Goal: Task Accomplishment & Management: Manage account settings

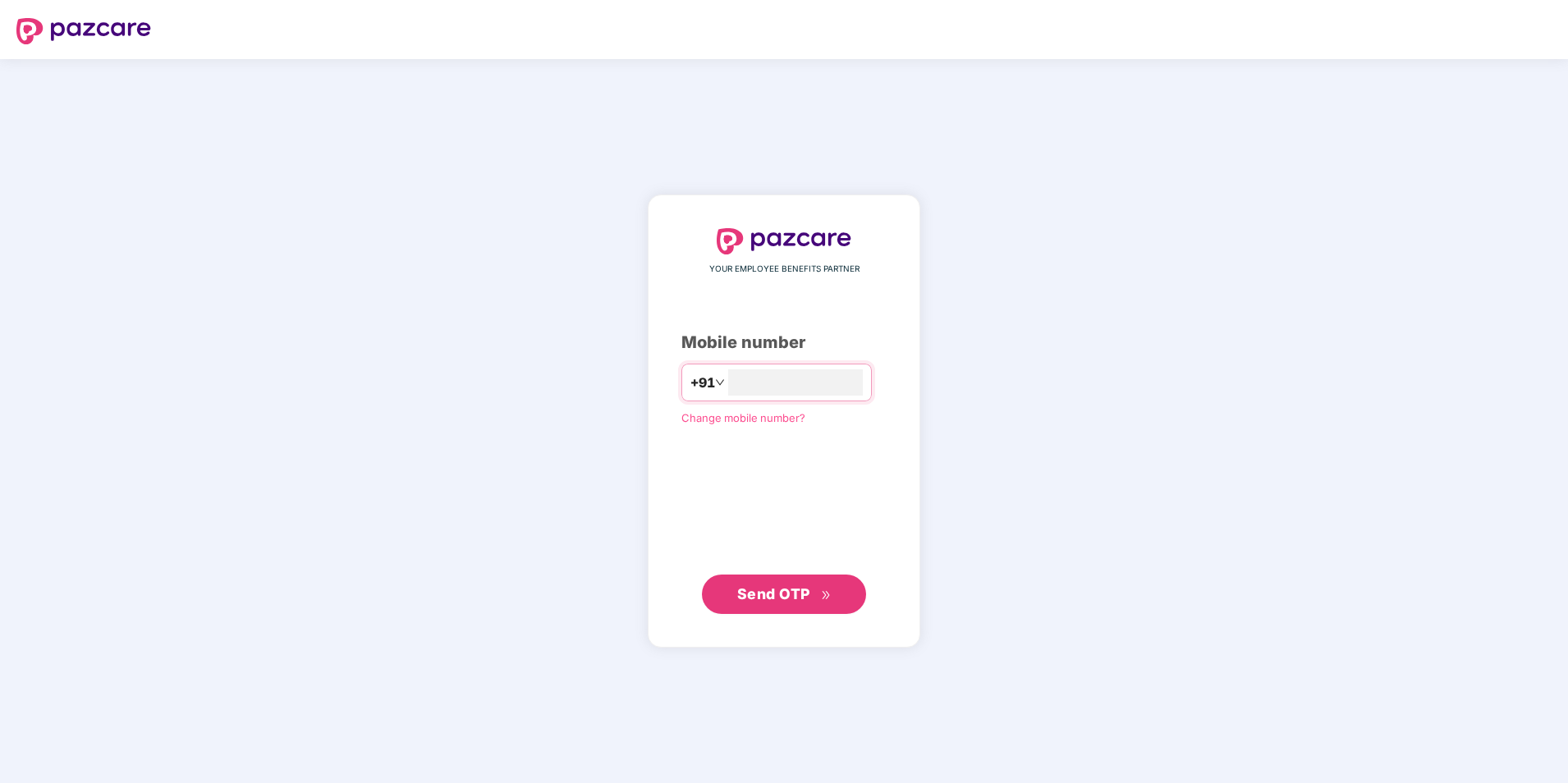
type input "**********"
click at [781, 600] on span "Send OTP" at bounding box center [774, 594] width 73 height 17
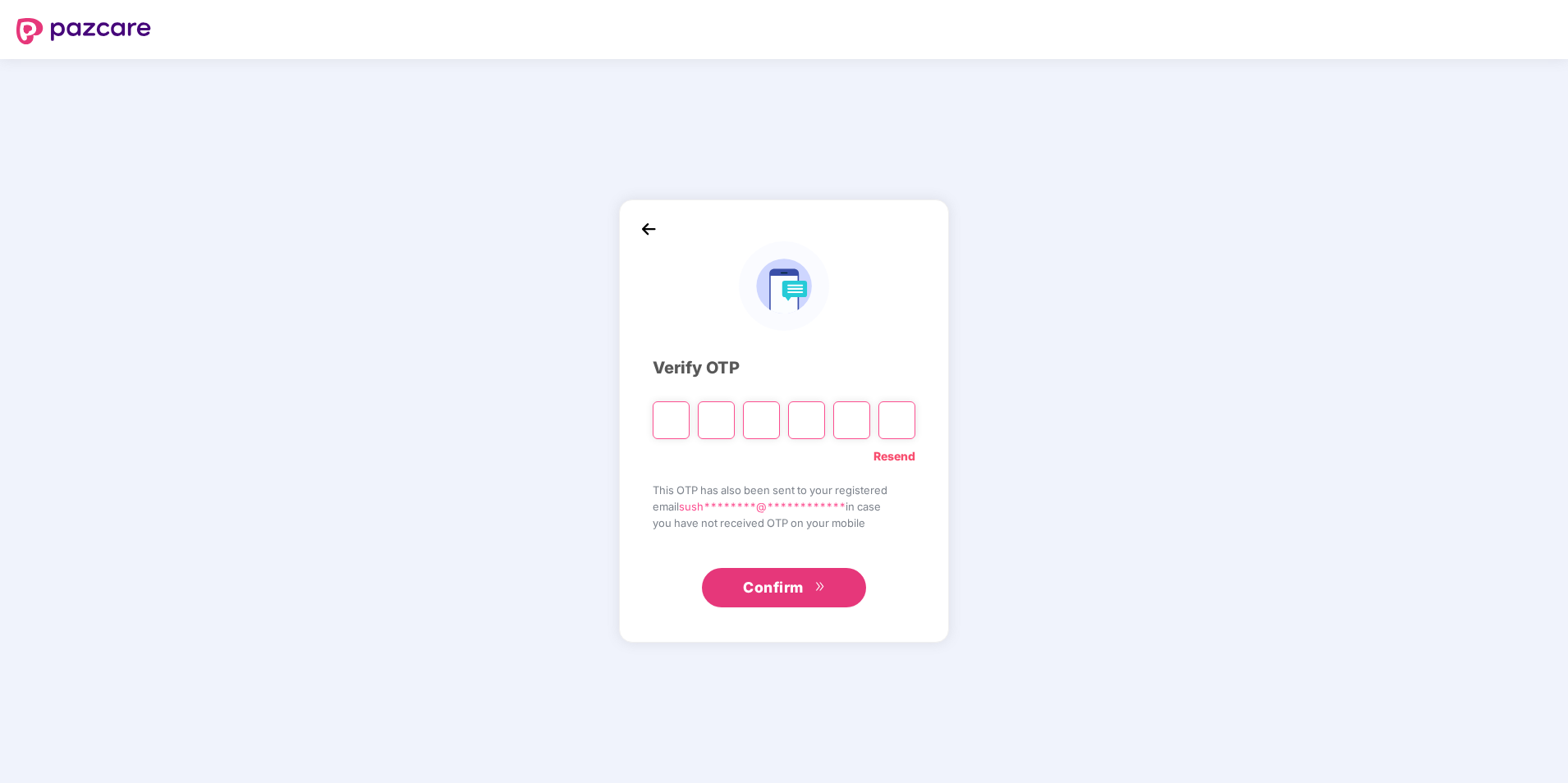
type input "*"
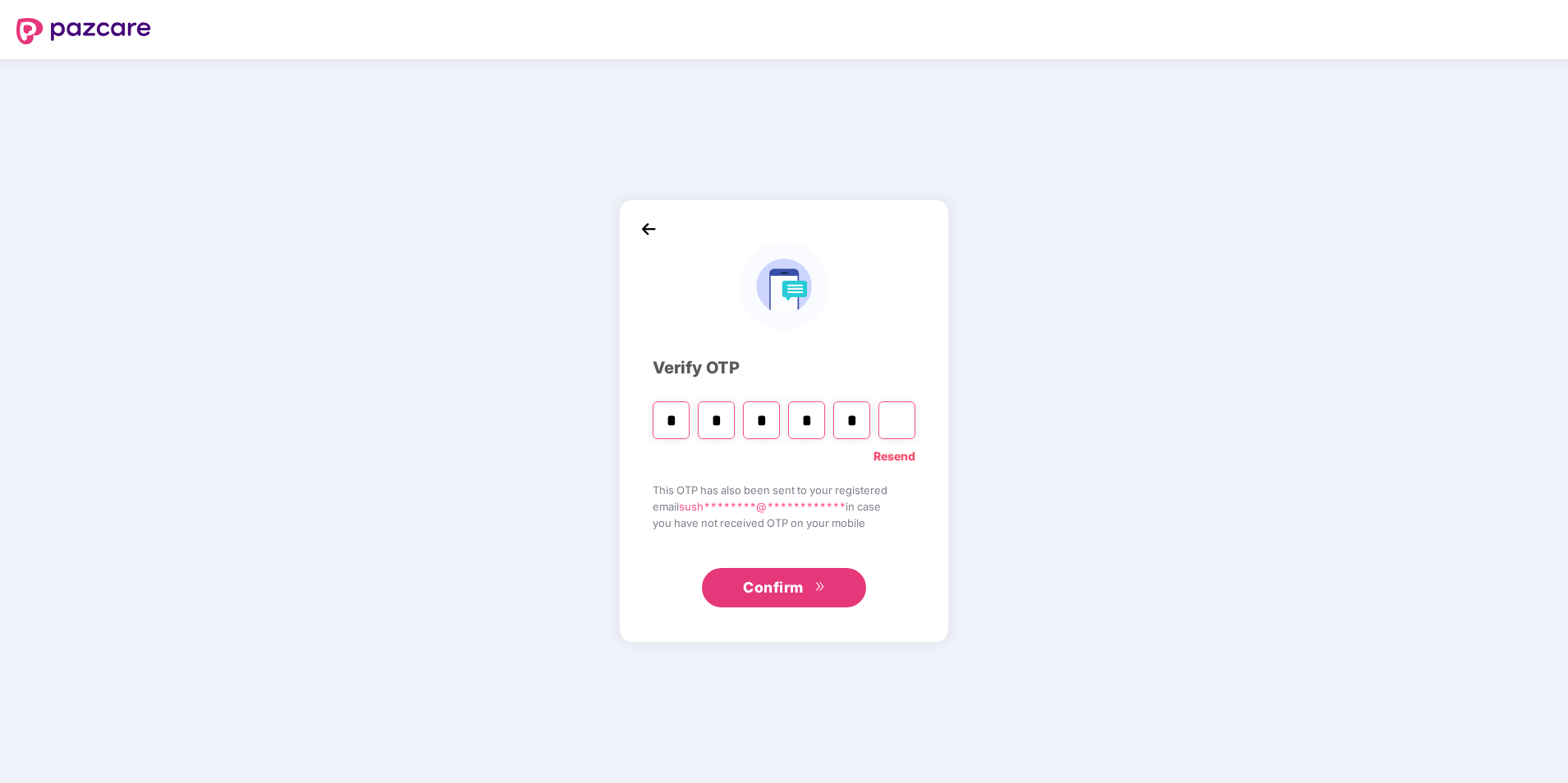
type input "*"
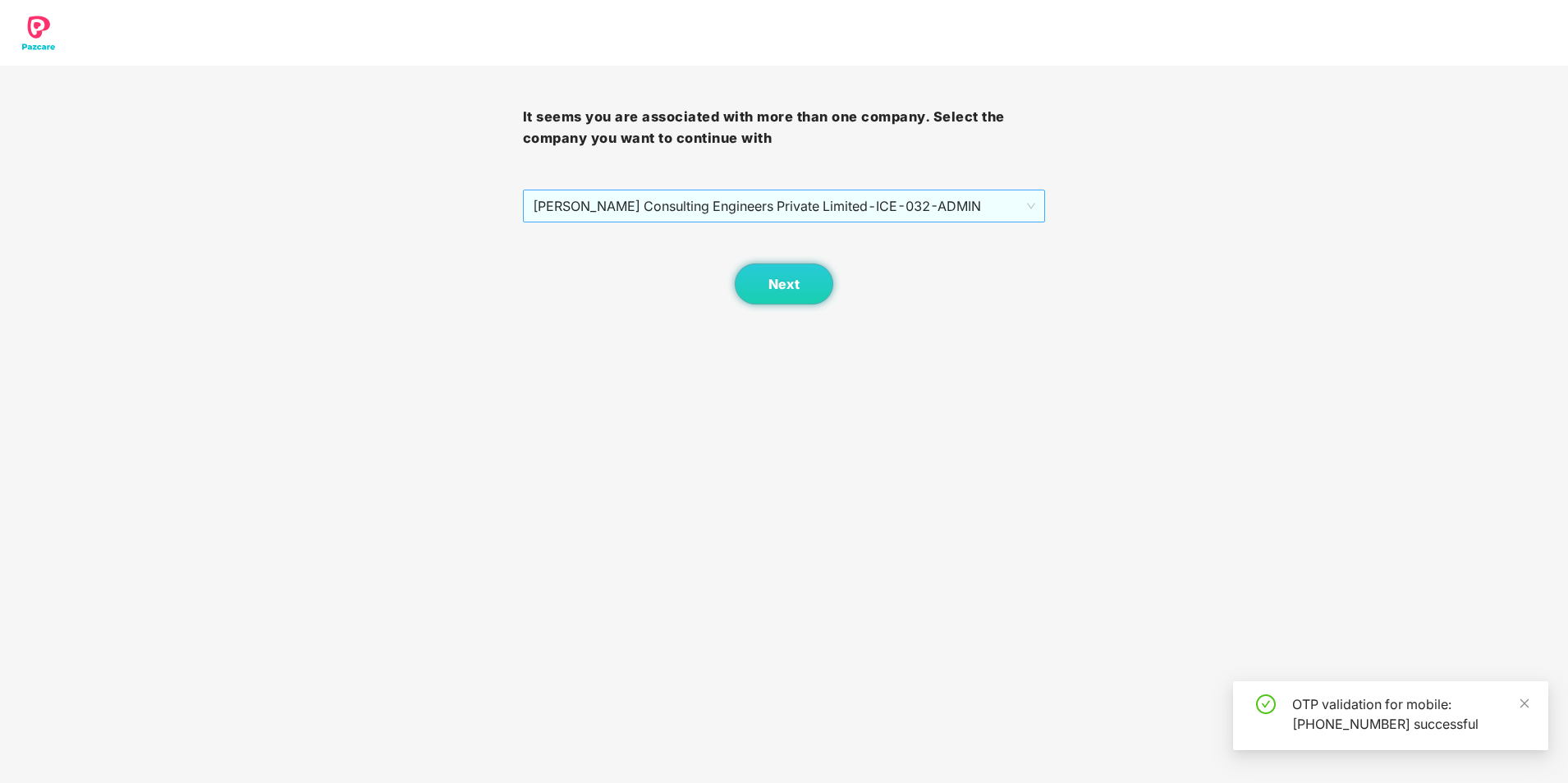
click at [775, 203] on span "[PERSON_NAME] Consulting Engineers Private Limited - ICE-032 - ADMIN" at bounding box center [785, 206] width 503 height 32
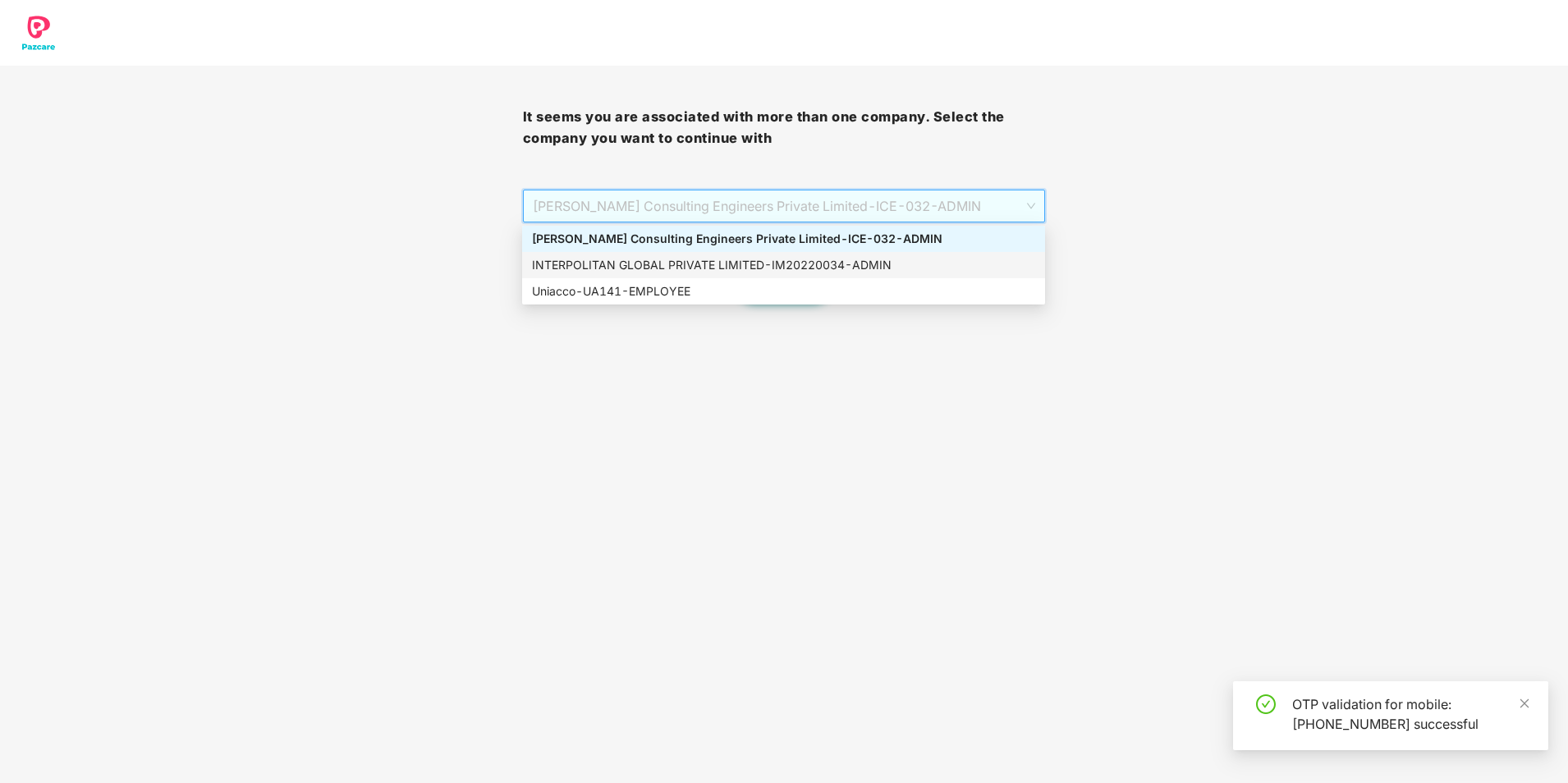
click at [739, 262] on div "INTERPOLITAN GLOBAL PRIVATE LIMITED - IM20220034 - ADMIN" at bounding box center [784, 264] width 503 height 18
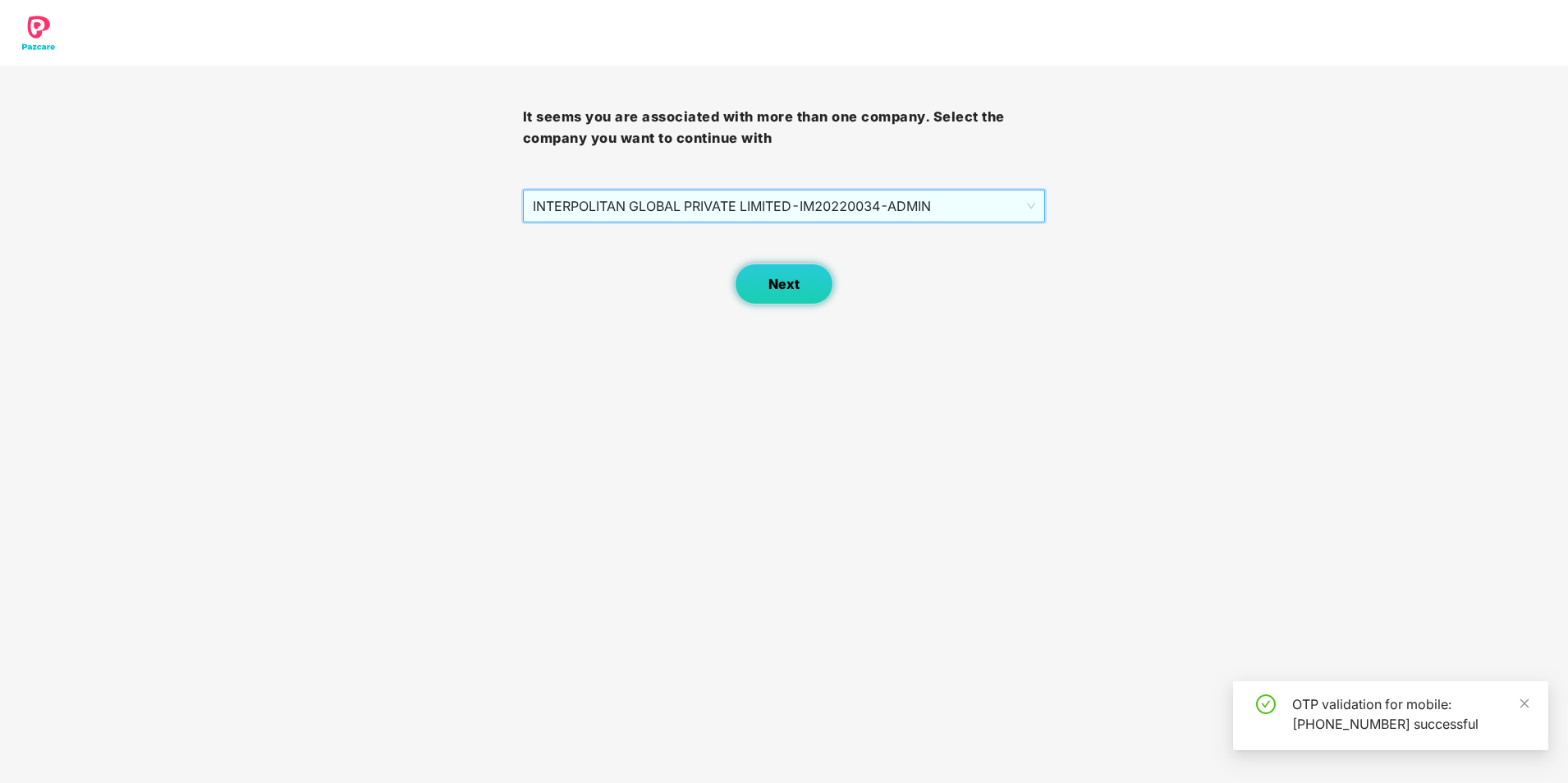
click at [764, 281] on button "Next" at bounding box center [783, 284] width 98 height 41
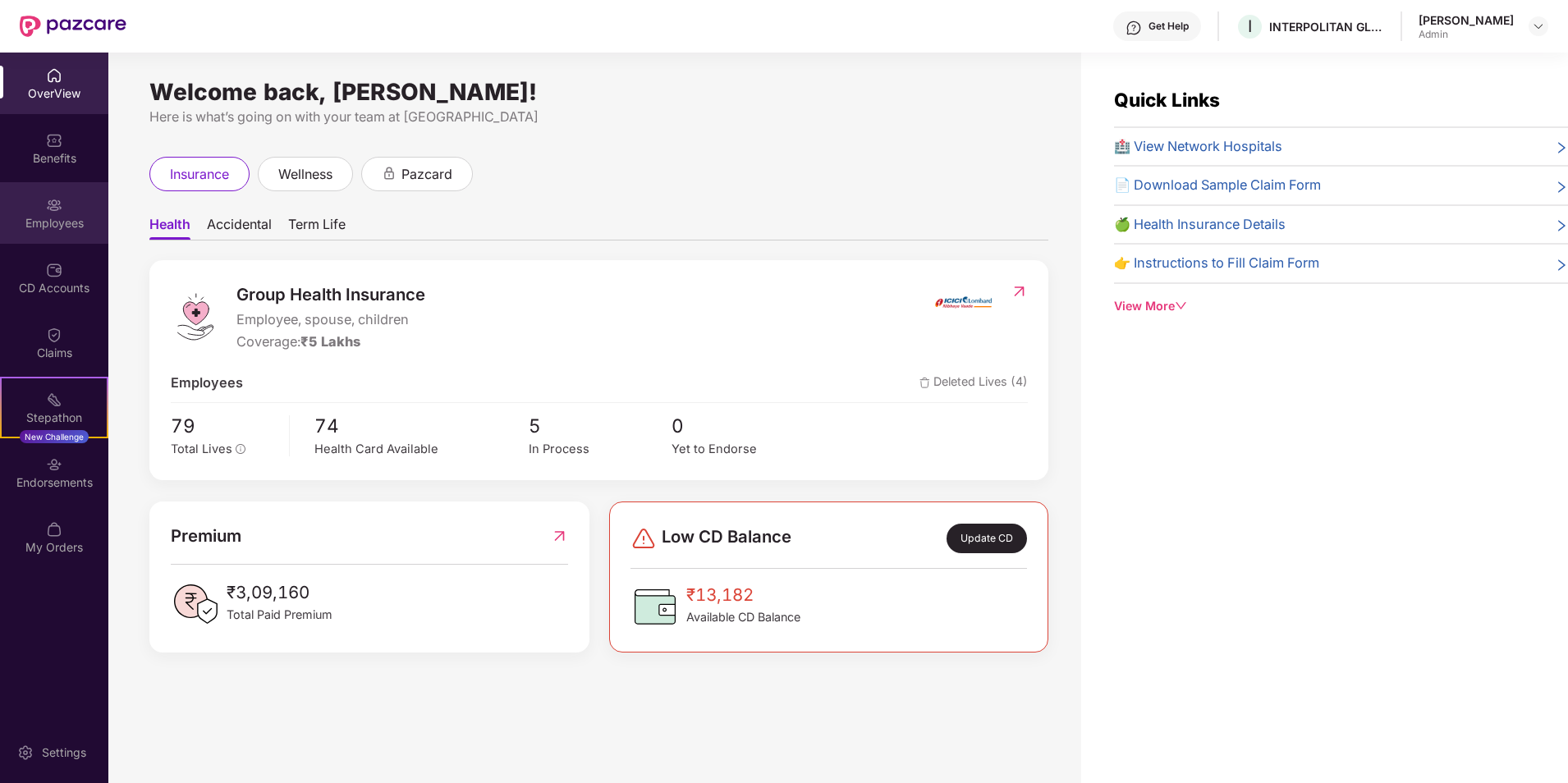
click at [55, 197] on img at bounding box center [54, 205] width 16 height 16
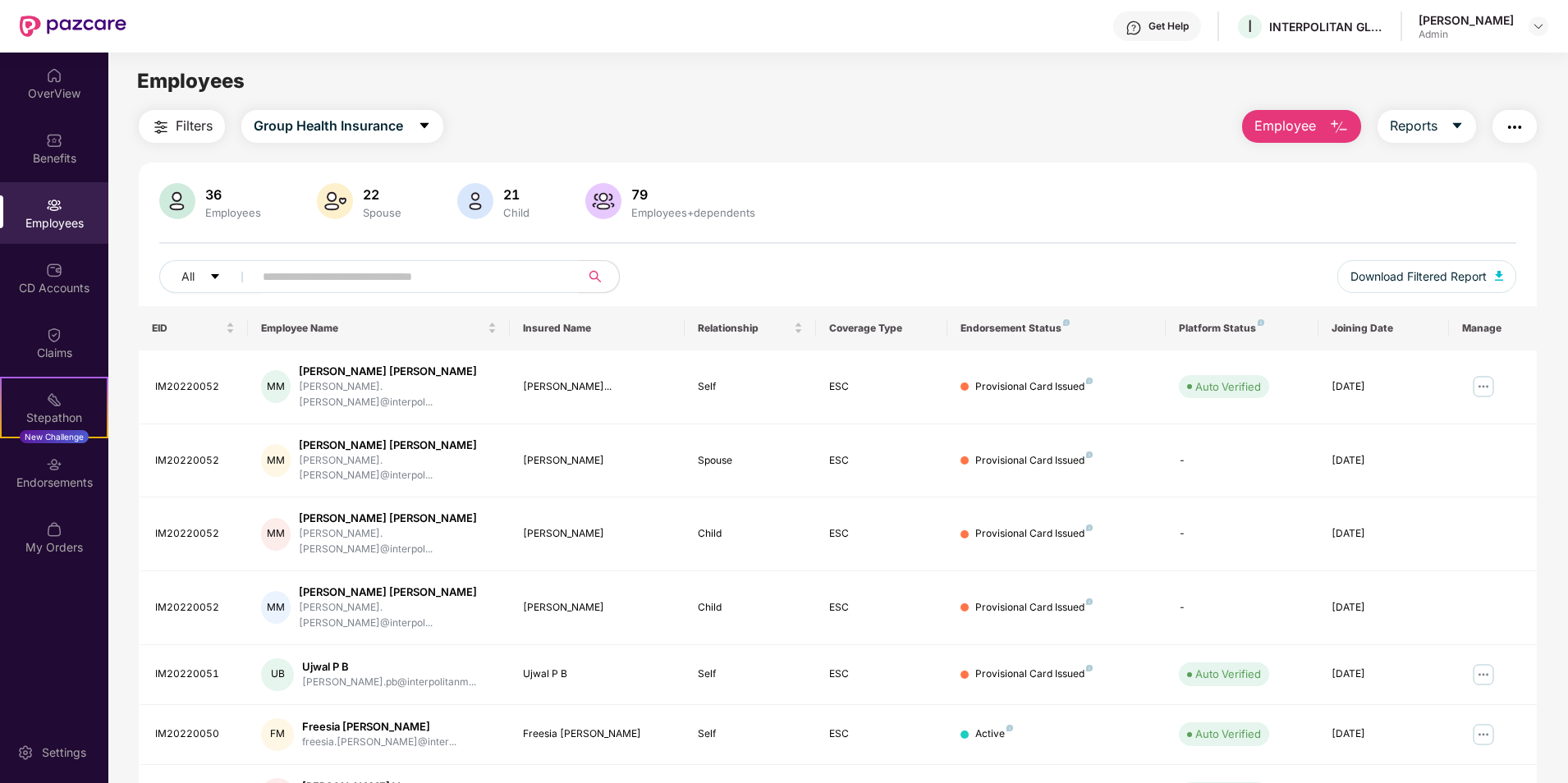
click at [1298, 128] on span "Employee" at bounding box center [1286, 126] width 61 height 20
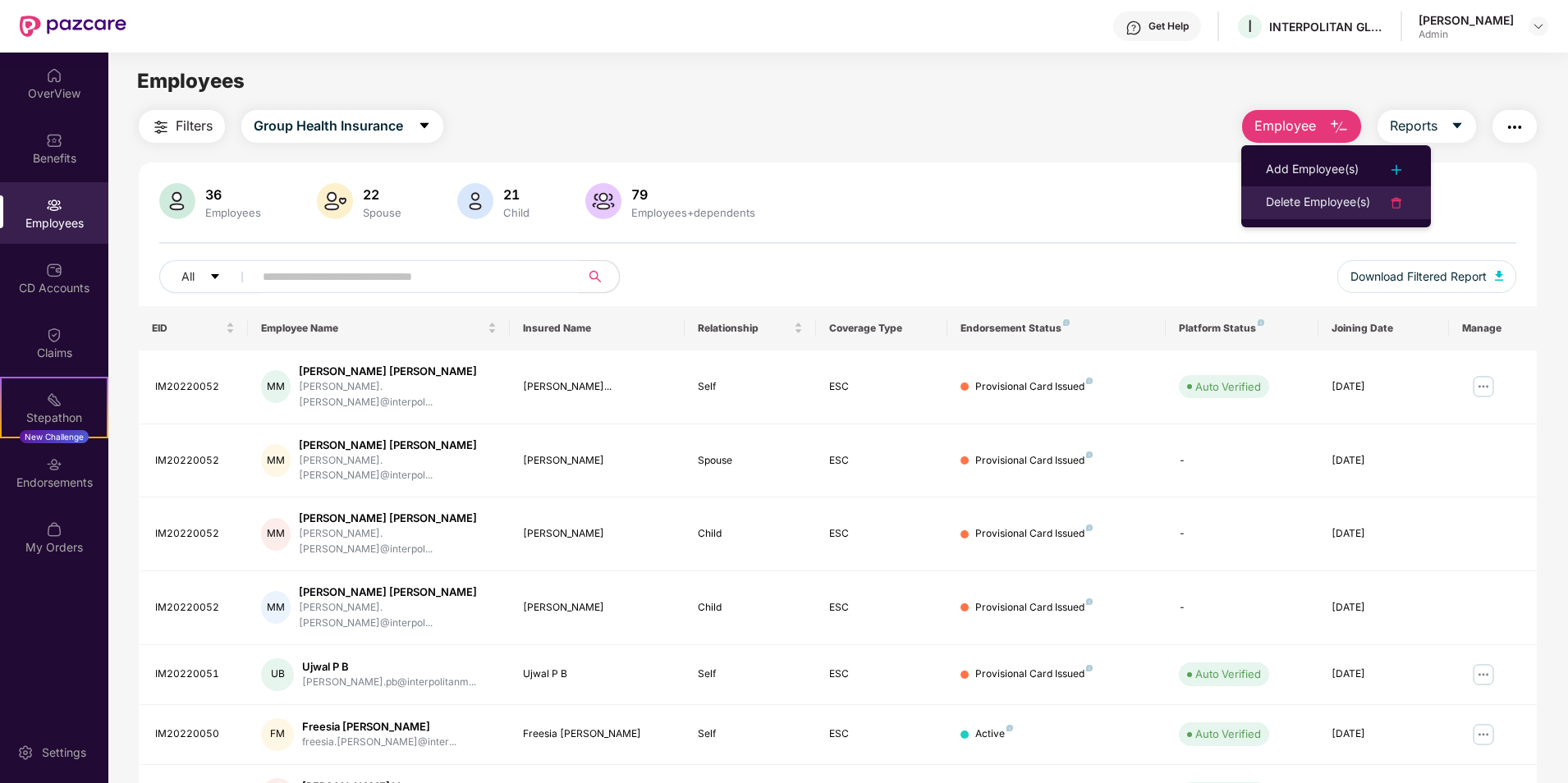
click at [1325, 201] on div "Delete Employee(s)" at bounding box center [1318, 202] width 104 height 20
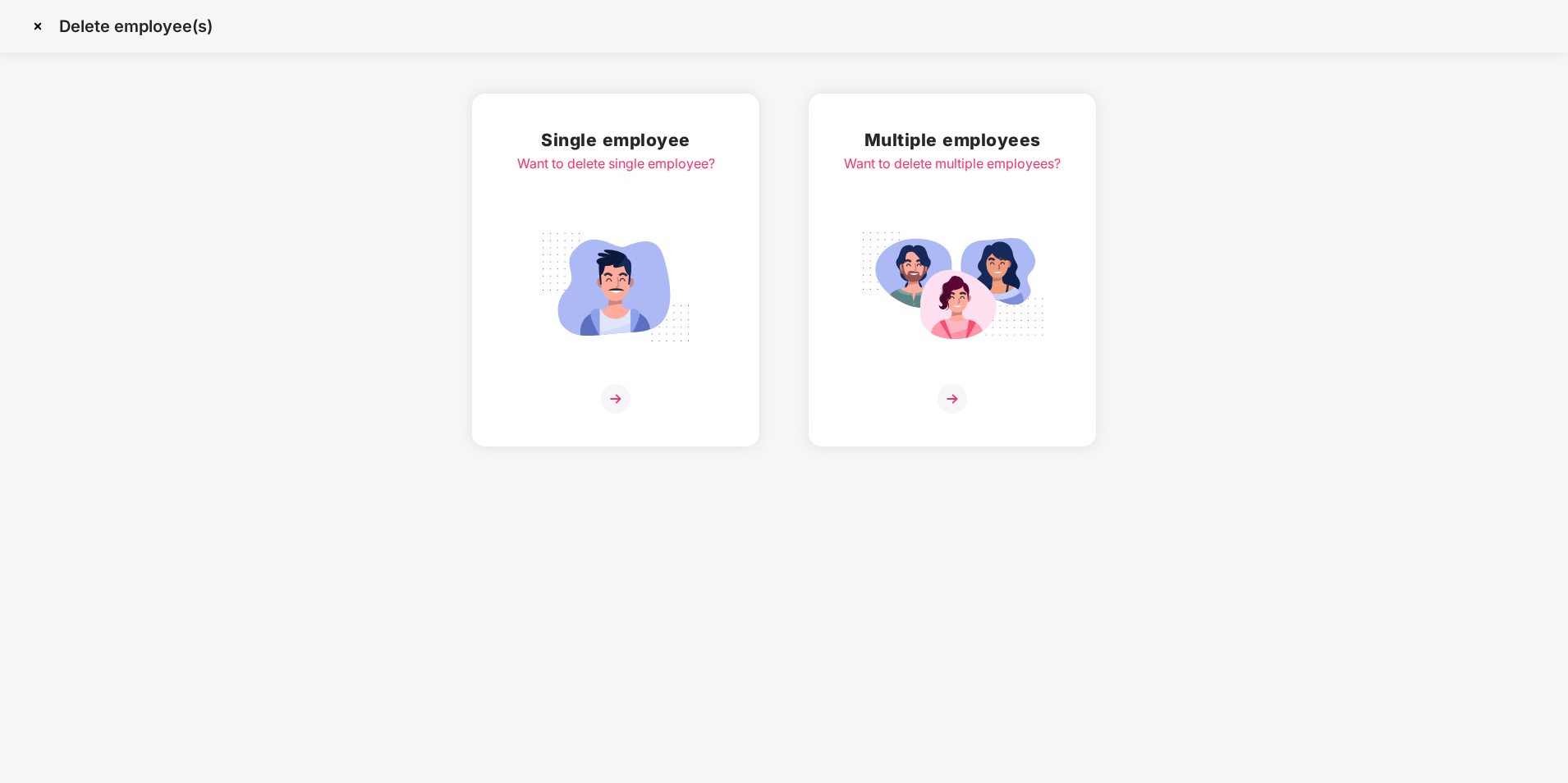
click at [675, 340] on img at bounding box center [616, 287] width 184 height 128
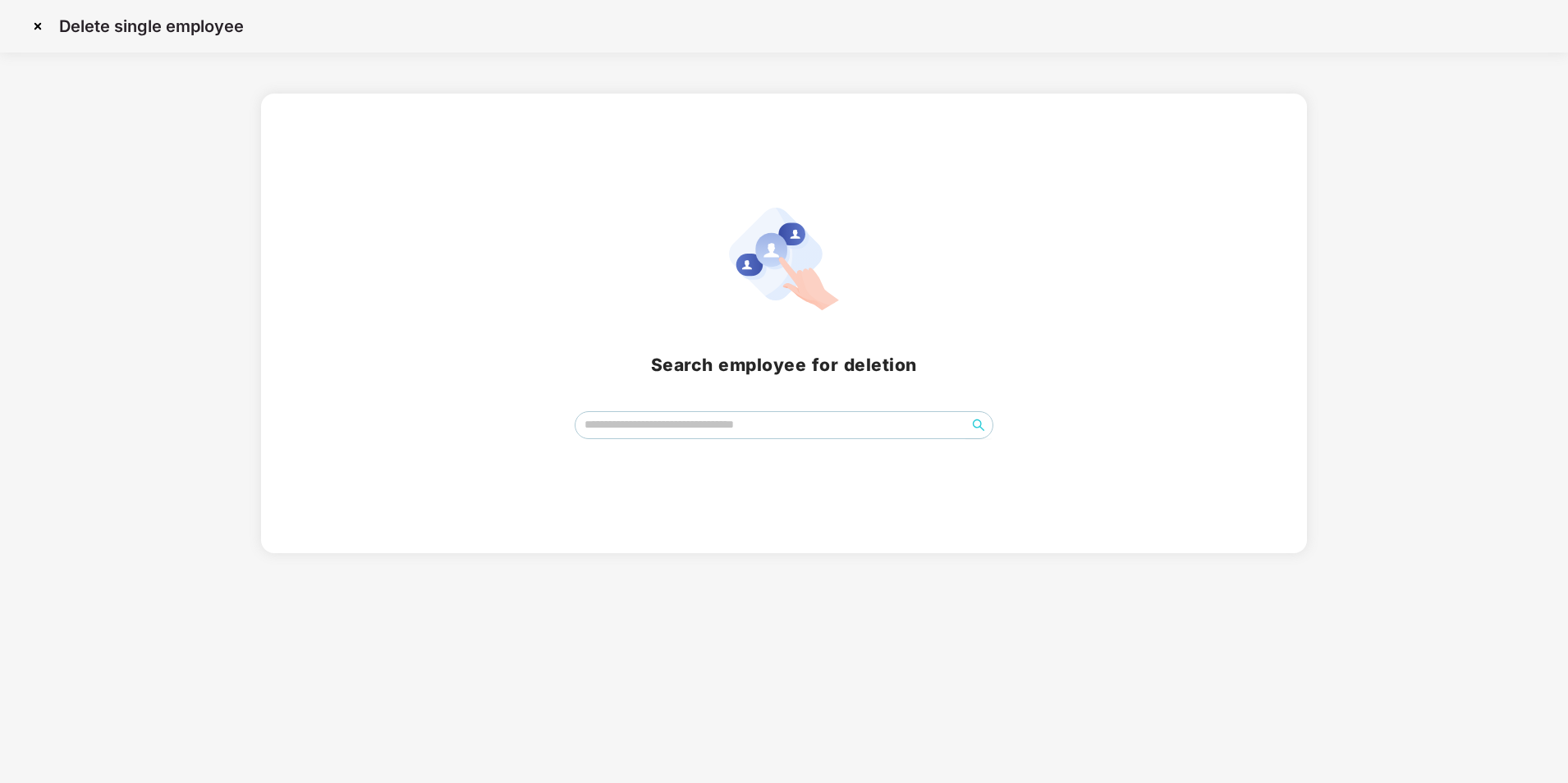
click at [687, 411] on span at bounding box center [785, 425] width 420 height 28
type input "***"
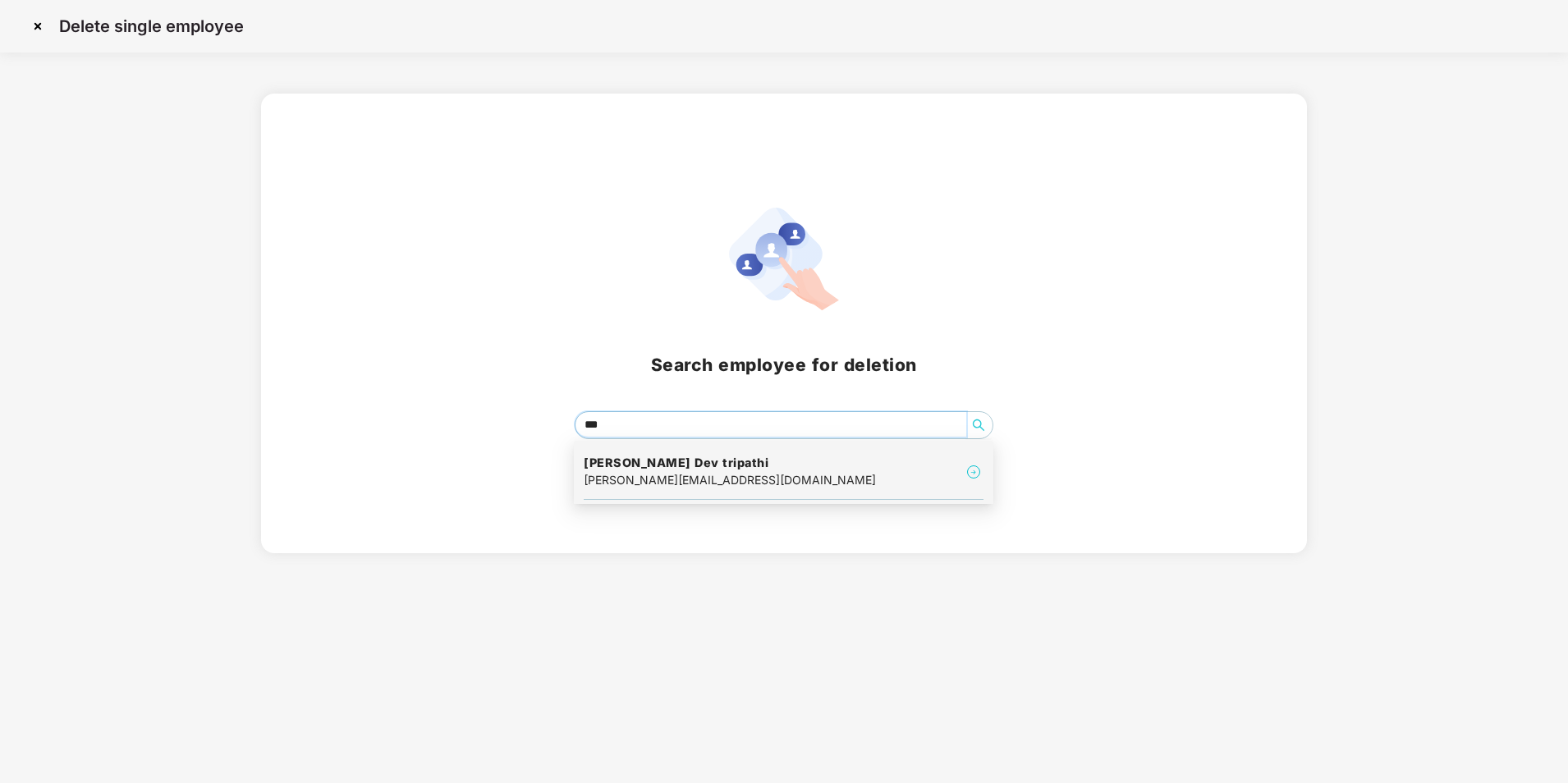
click at [699, 465] on h4 "[PERSON_NAME] Dev tripathi" at bounding box center [729, 462] width 293 height 16
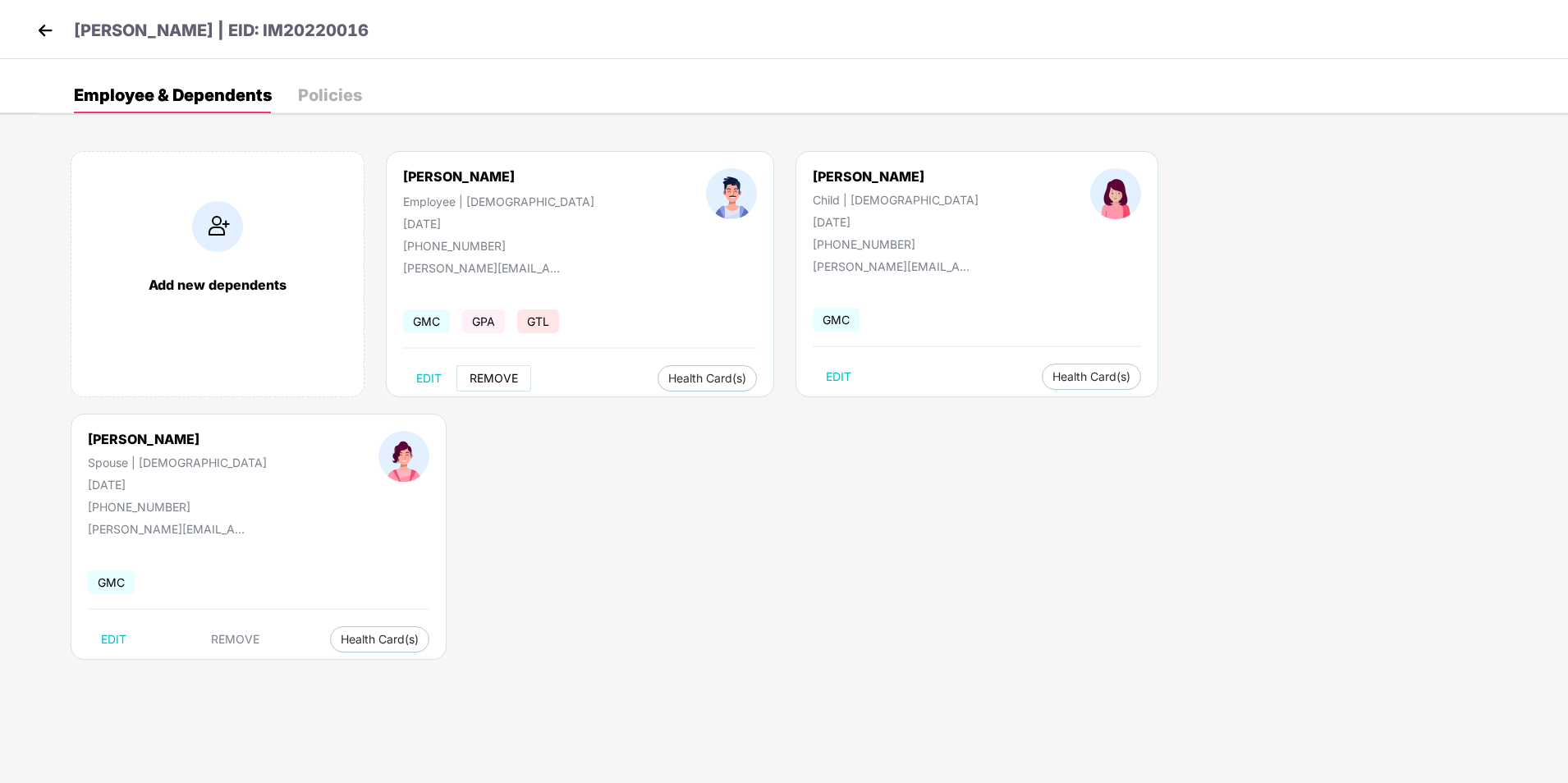
click at [495, 380] on span "REMOVE" at bounding box center [494, 378] width 49 height 13
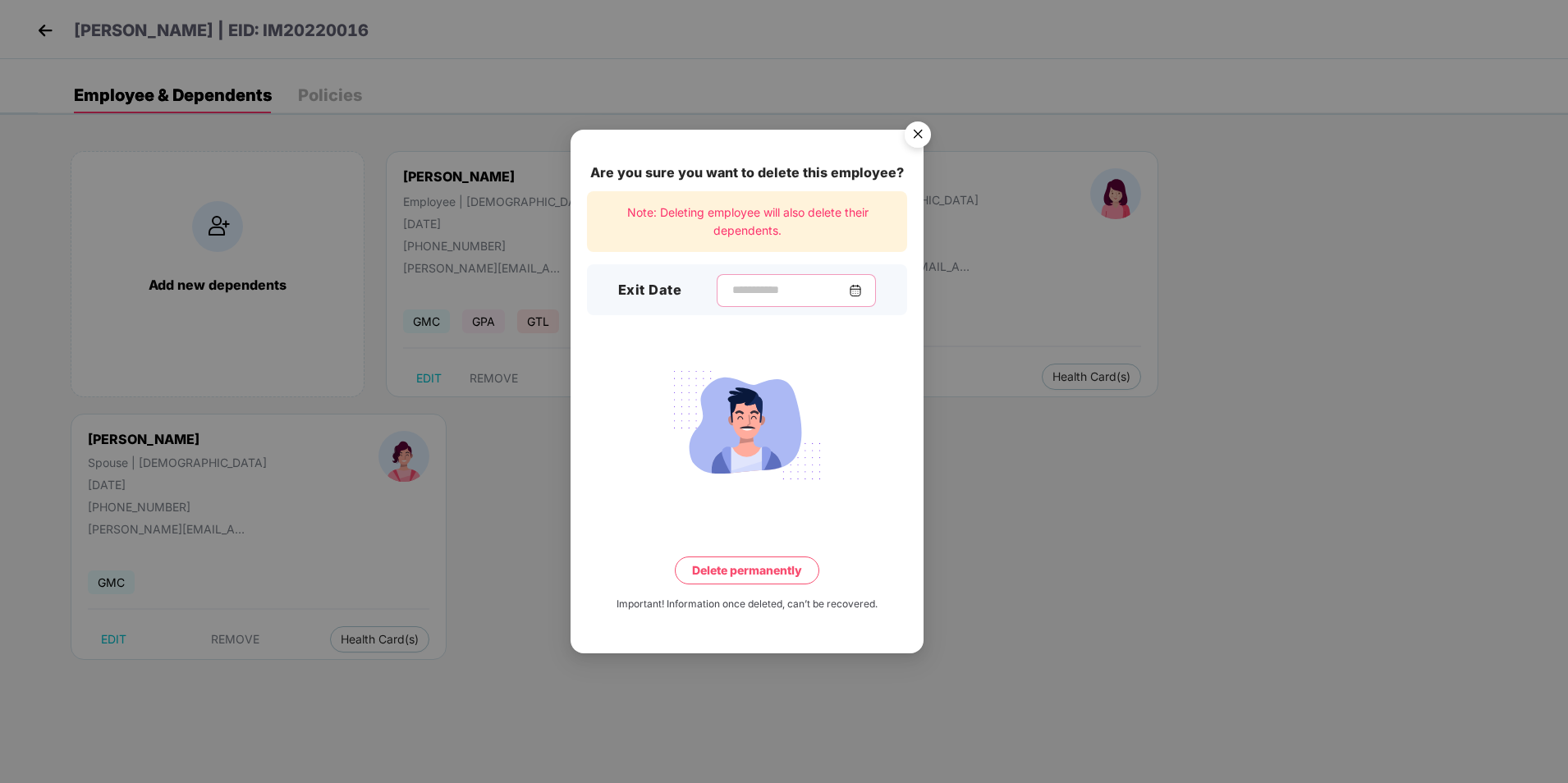
click at [804, 292] on input at bounding box center [790, 290] width 119 height 17
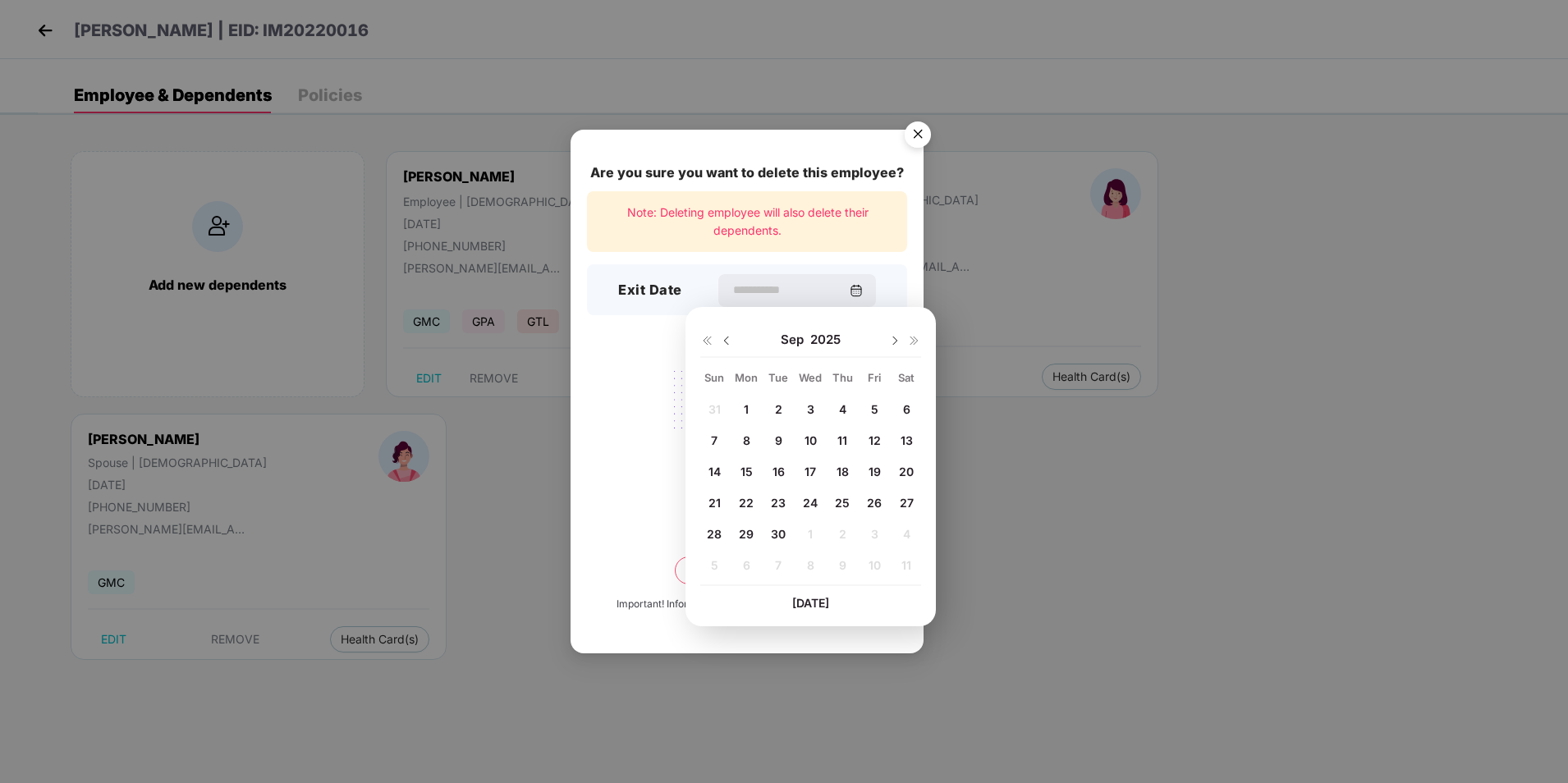
click at [784, 532] on span "30" at bounding box center [778, 534] width 15 height 14
type input "**********"
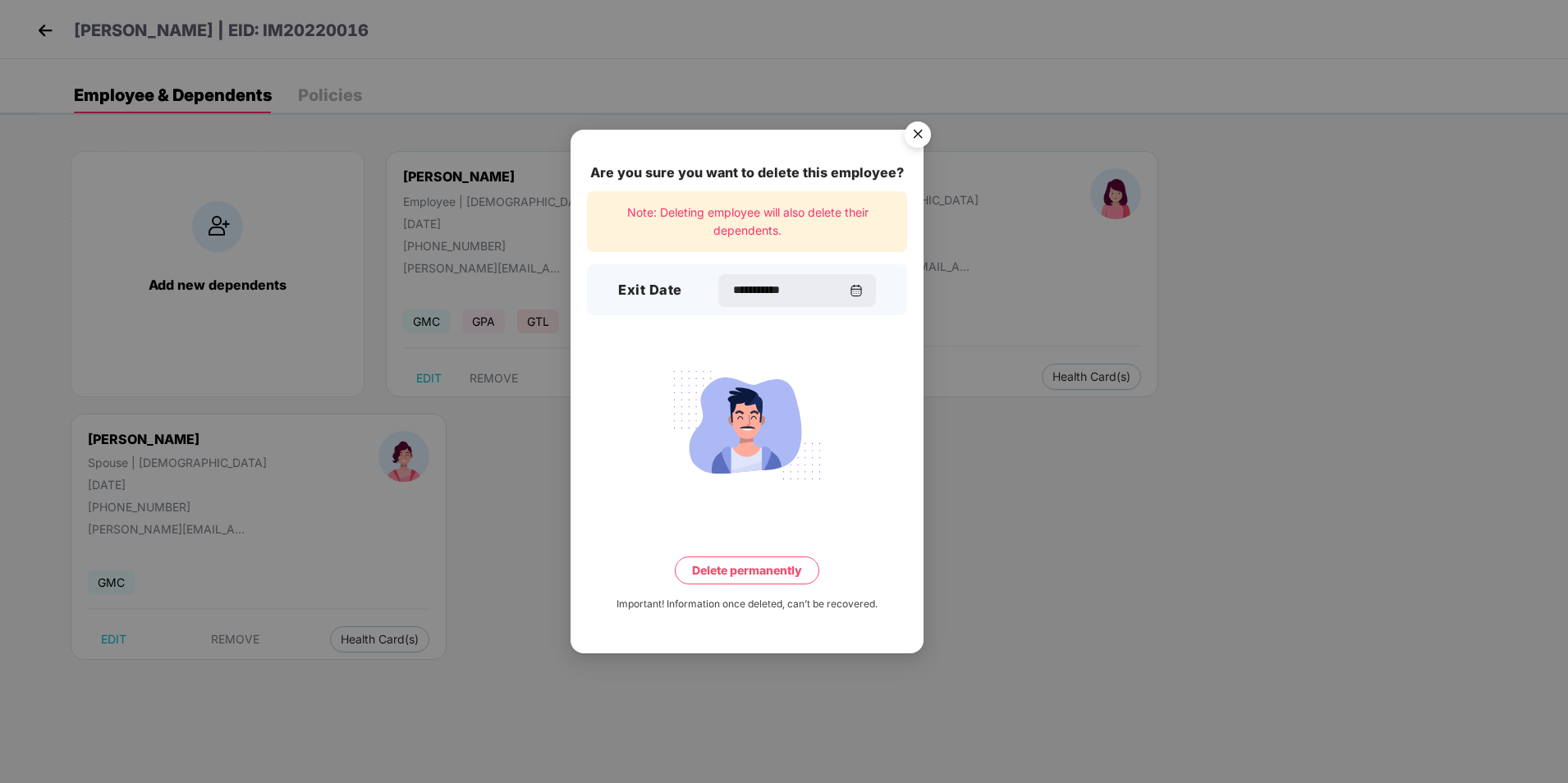
click at [776, 563] on button "Delete permanently" at bounding box center [746, 571] width 144 height 28
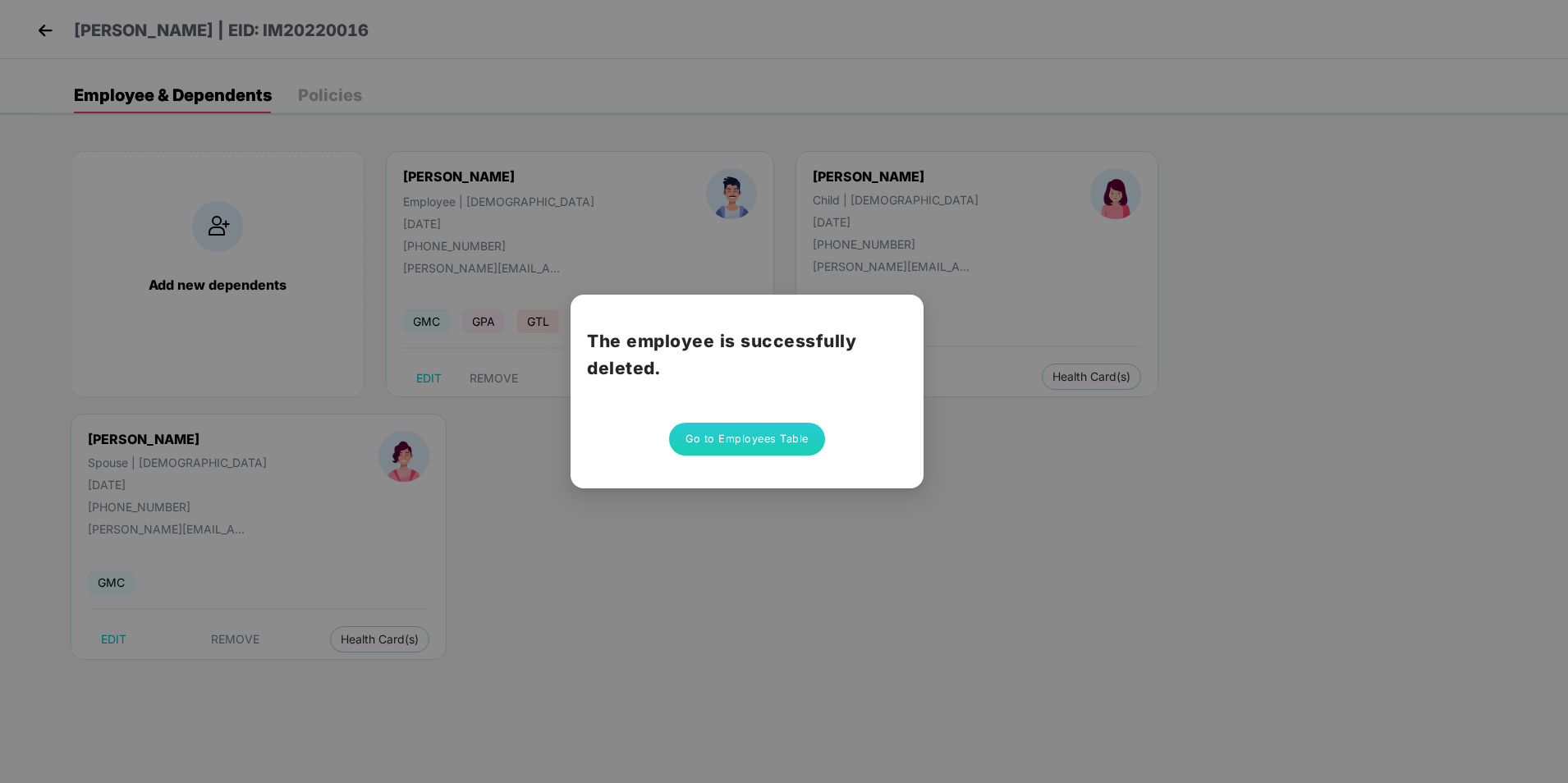
click at [777, 431] on button "Go to Employees Table" at bounding box center [746, 439] width 156 height 32
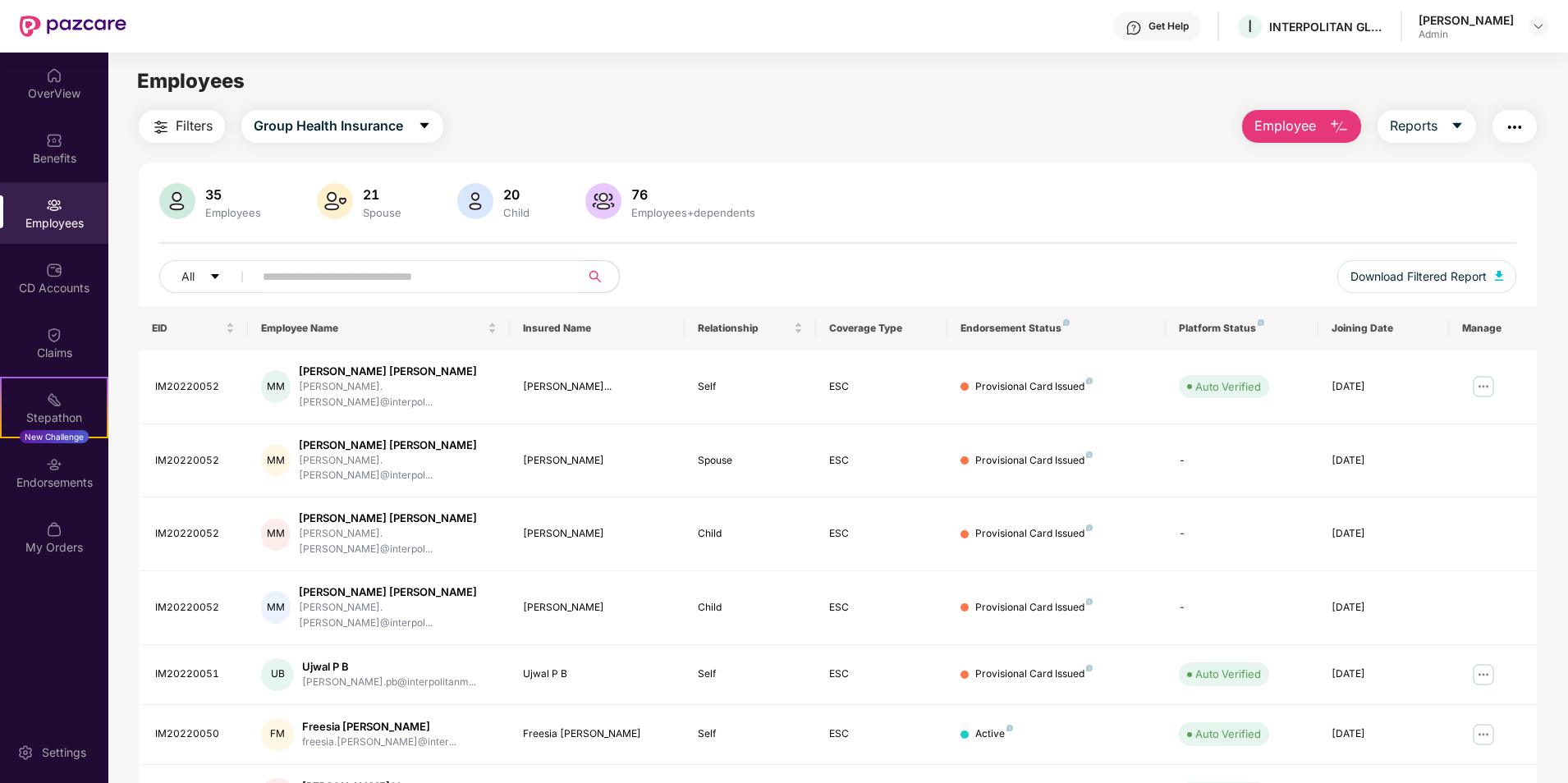
click at [502, 284] on input "text" at bounding box center [410, 276] width 295 height 25
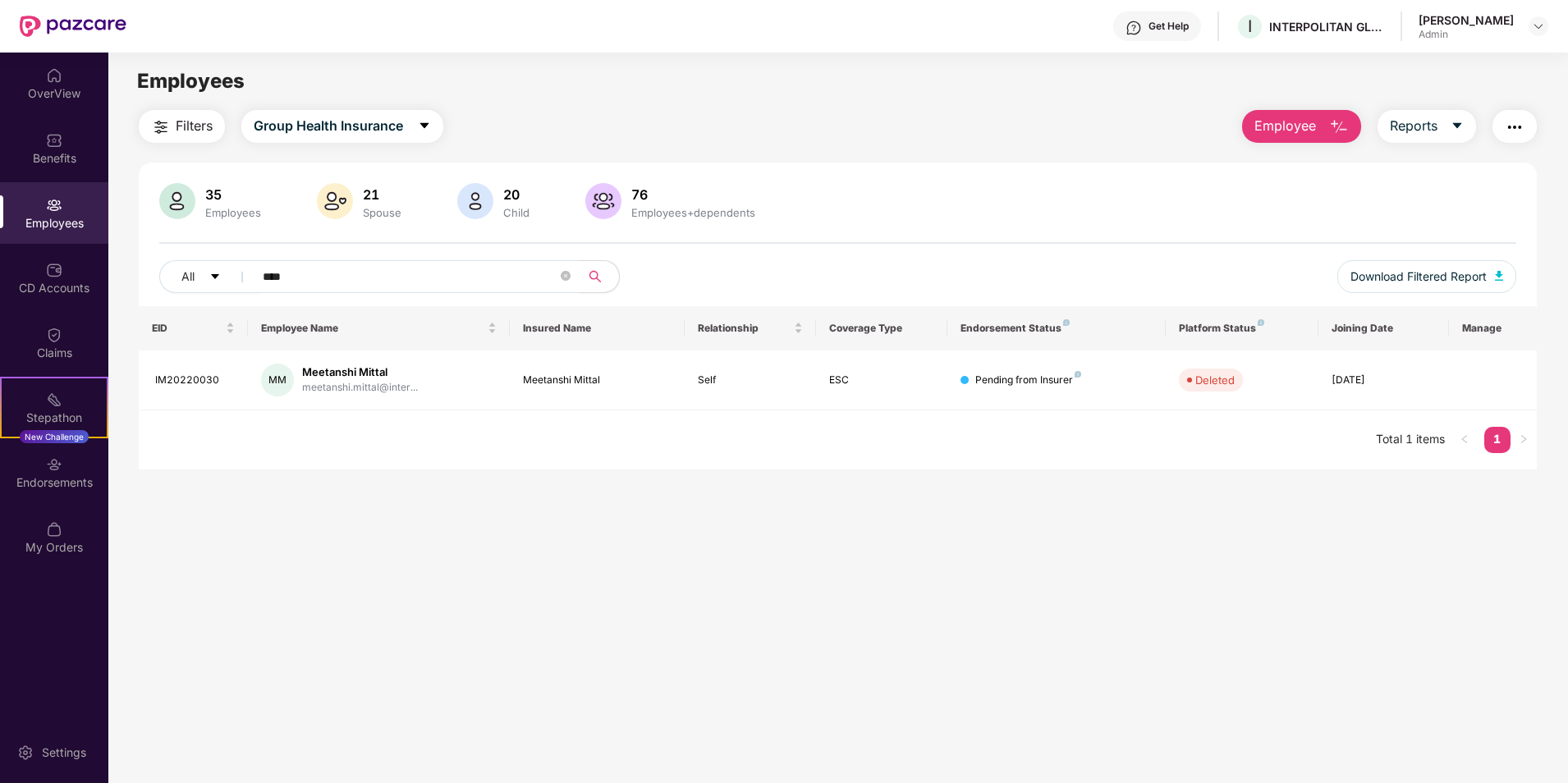
type input "****"
